Goal: Transaction & Acquisition: Obtain resource

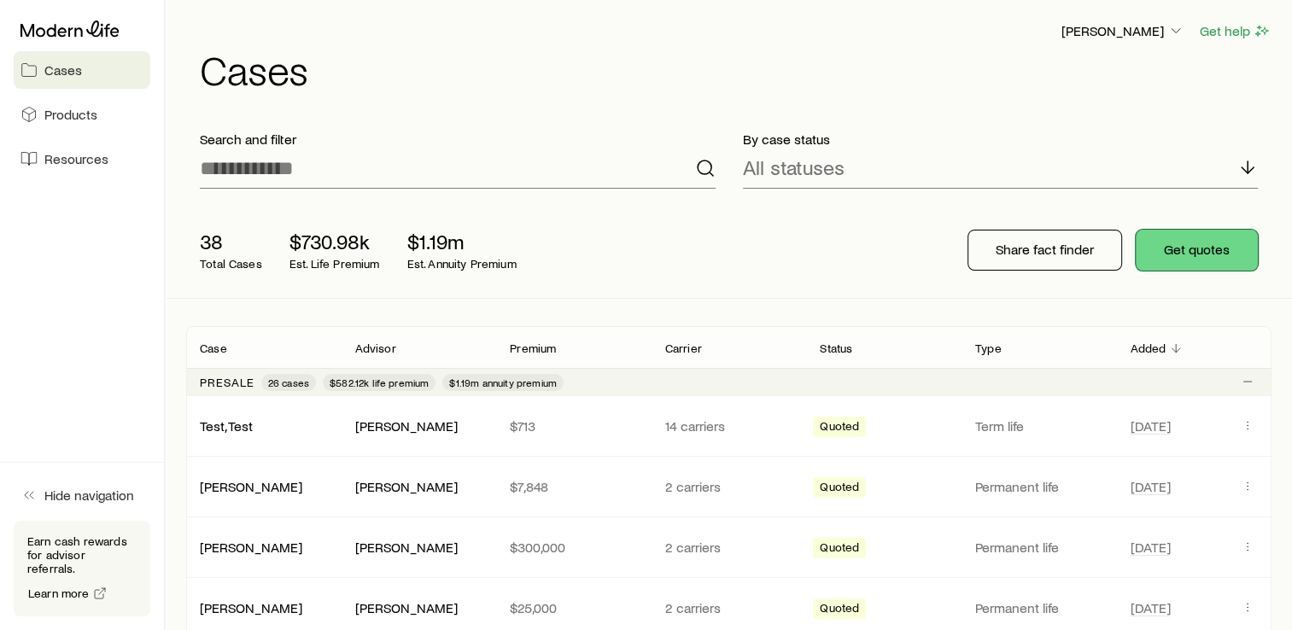
click at [1212, 260] on button "Get quotes" at bounding box center [1197, 250] width 122 height 41
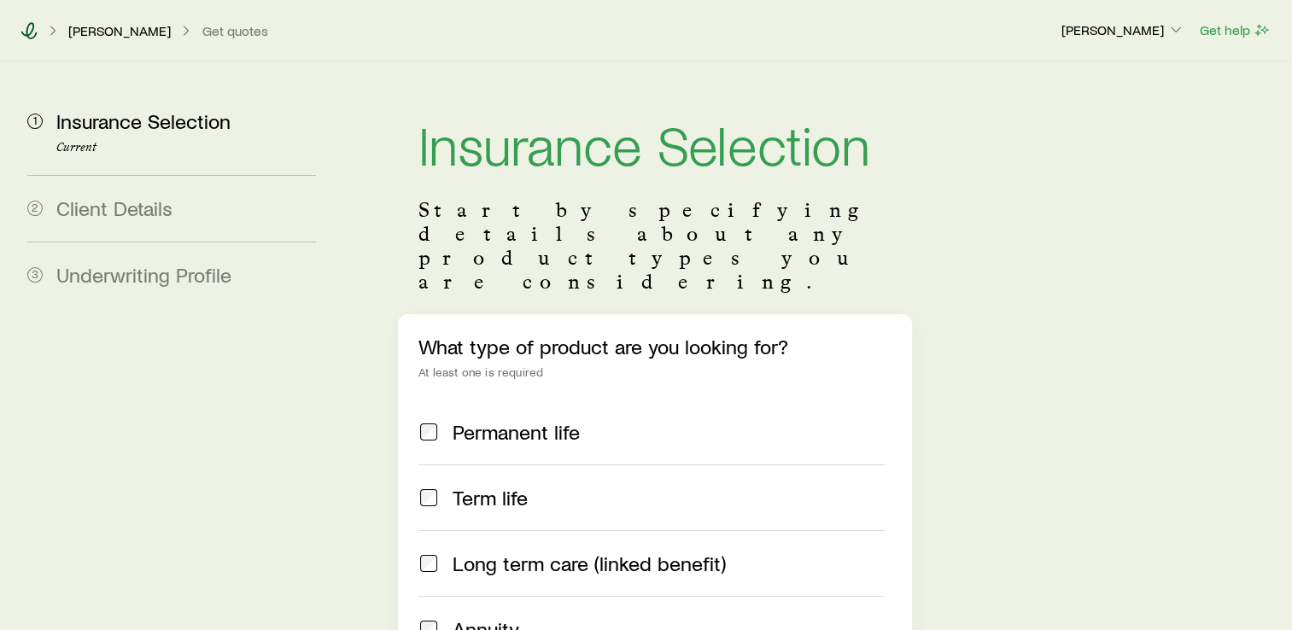
click at [27, 29] on icon at bounding box center [28, 30] width 17 height 17
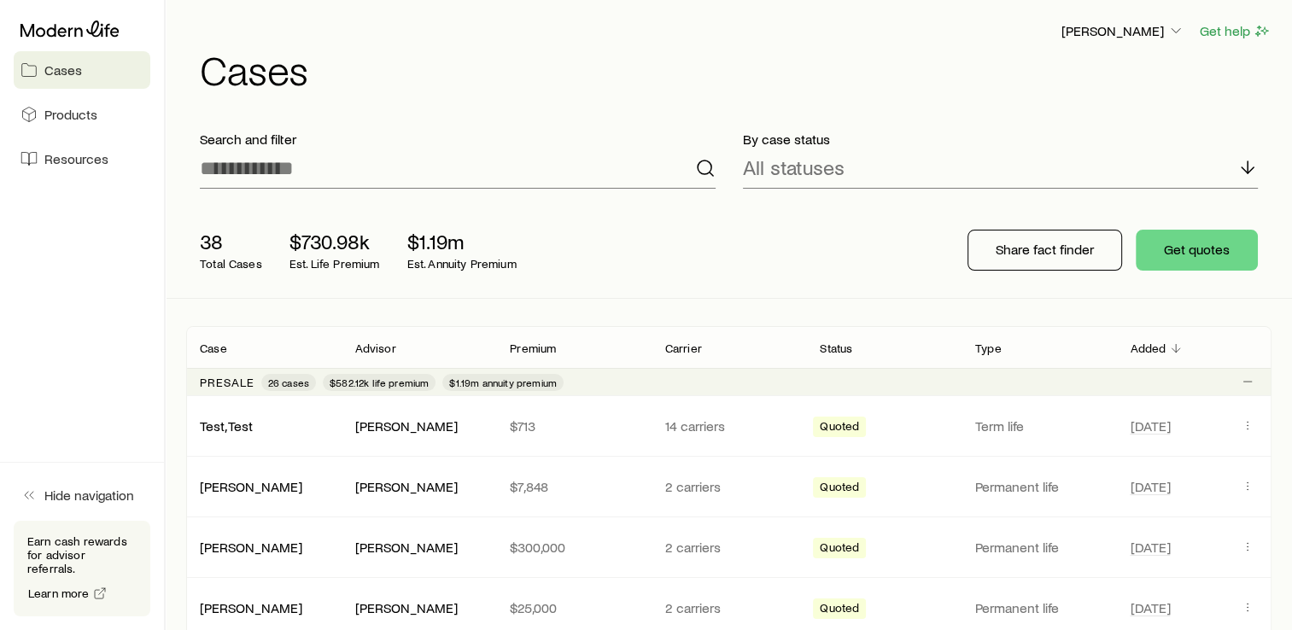
drag, startPoint x: 1198, startPoint y: 254, endPoint x: 895, endPoint y: 282, distance: 304.5
click at [895, 282] on div "38 Total Cases $730.98k Est. Life Premium $1.19m Est. Annuity Premium Share fac…" at bounding box center [729, 250] width 1086 height 96
